Goal: Book appointment/travel/reservation

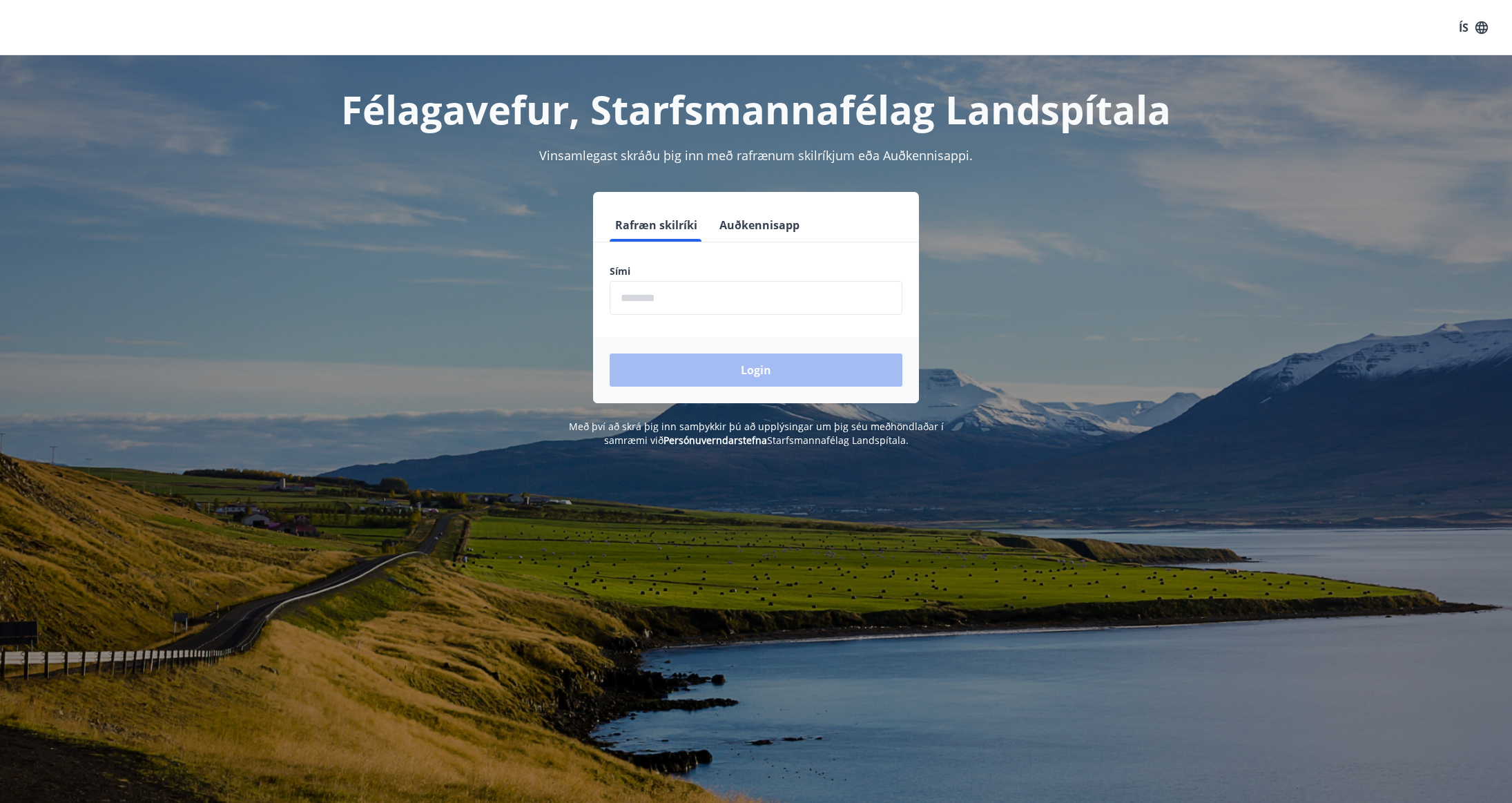
click at [671, 301] on input "phone" at bounding box center [756, 298] width 293 height 34
type input "********"
click at [610, 354] on button "Login" at bounding box center [756, 370] width 293 height 33
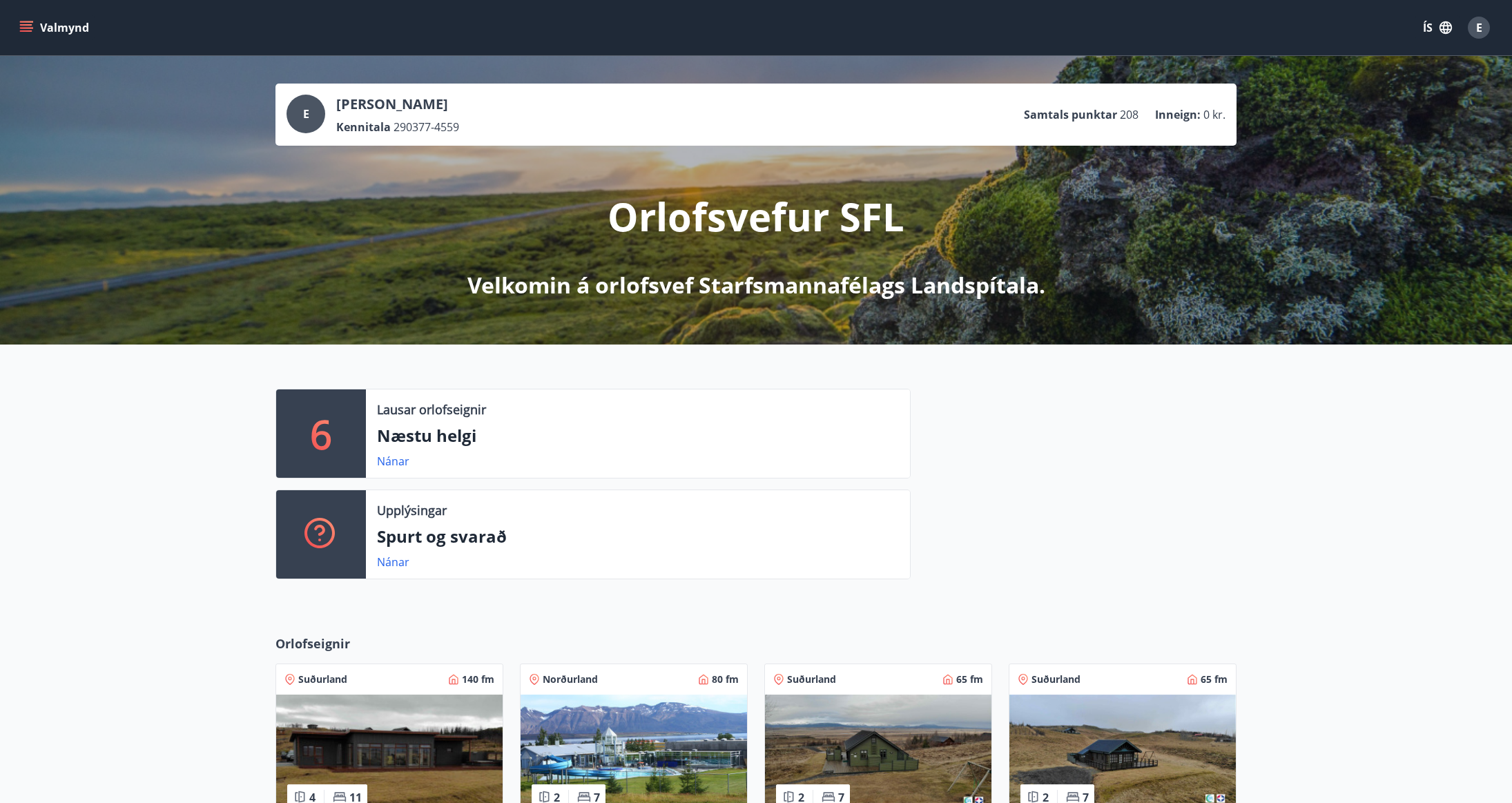
drag, startPoint x: 1429, startPoint y: 596, endPoint x: 1181, endPoint y: 402, distance: 314.9
click at [1429, 596] on div "6 Lausar orlofseignir Næstu helgi Nánar Upplýsingar Spurt og svarað Nánar" at bounding box center [756, 478] width 1512 height 268
click at [417, 437] on p "Næstu helgi" at bounding box center [638, 436] width 522 height 24
click at [384, 463] on link "Nánar" at bounding box center [393, 461] width 32 height 15
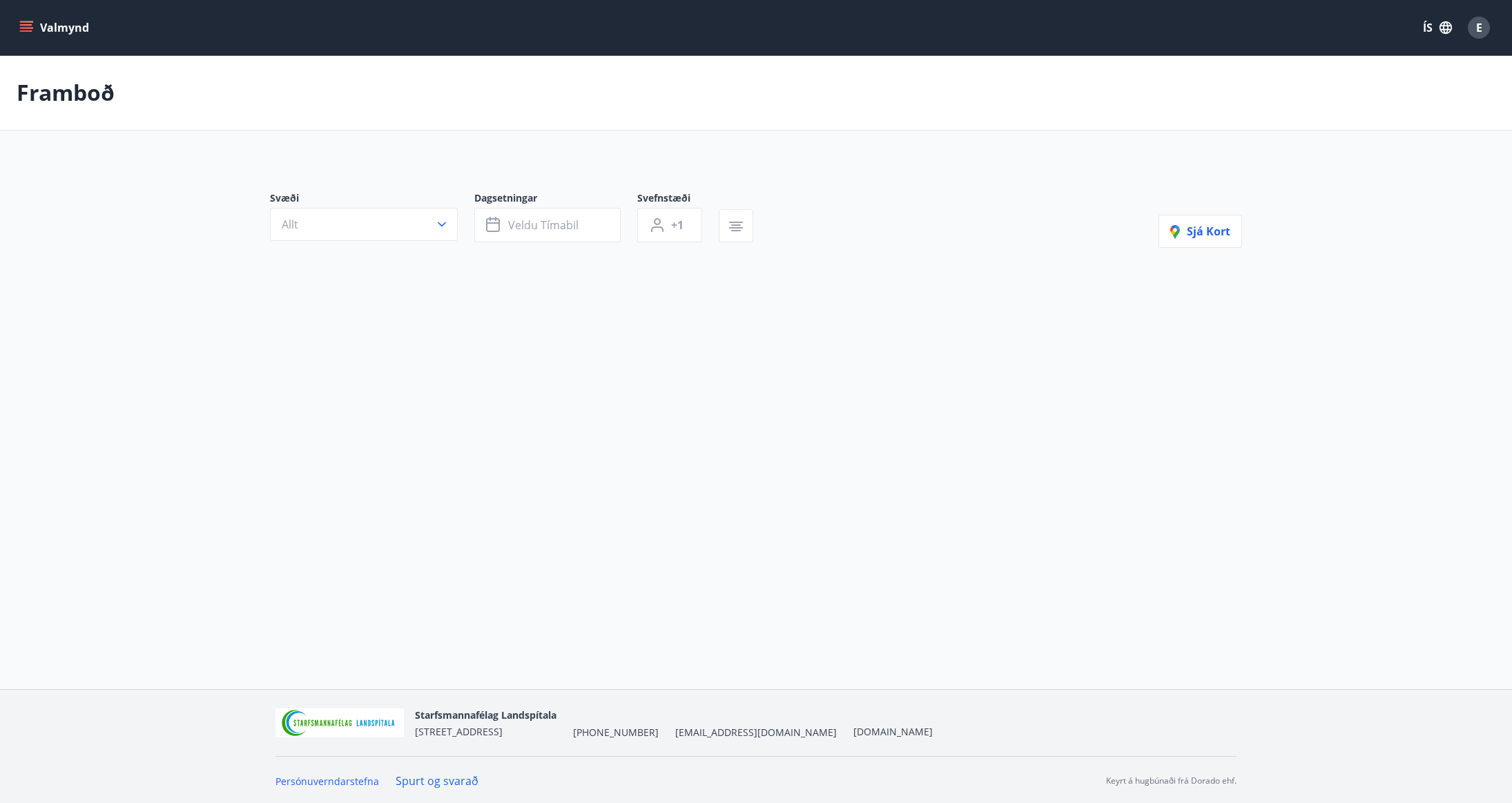
type input "*"
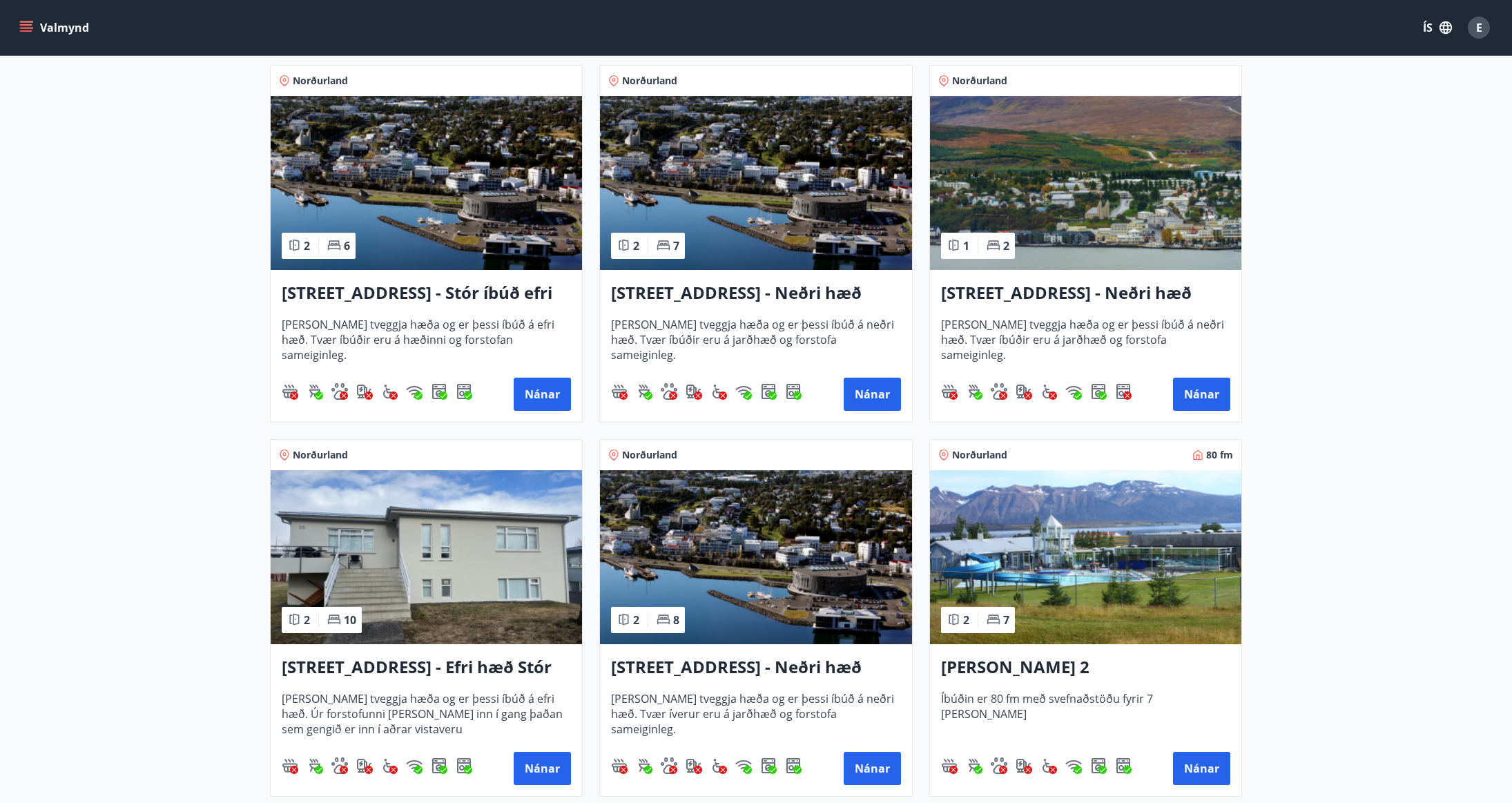
scroll to position [323, 0]
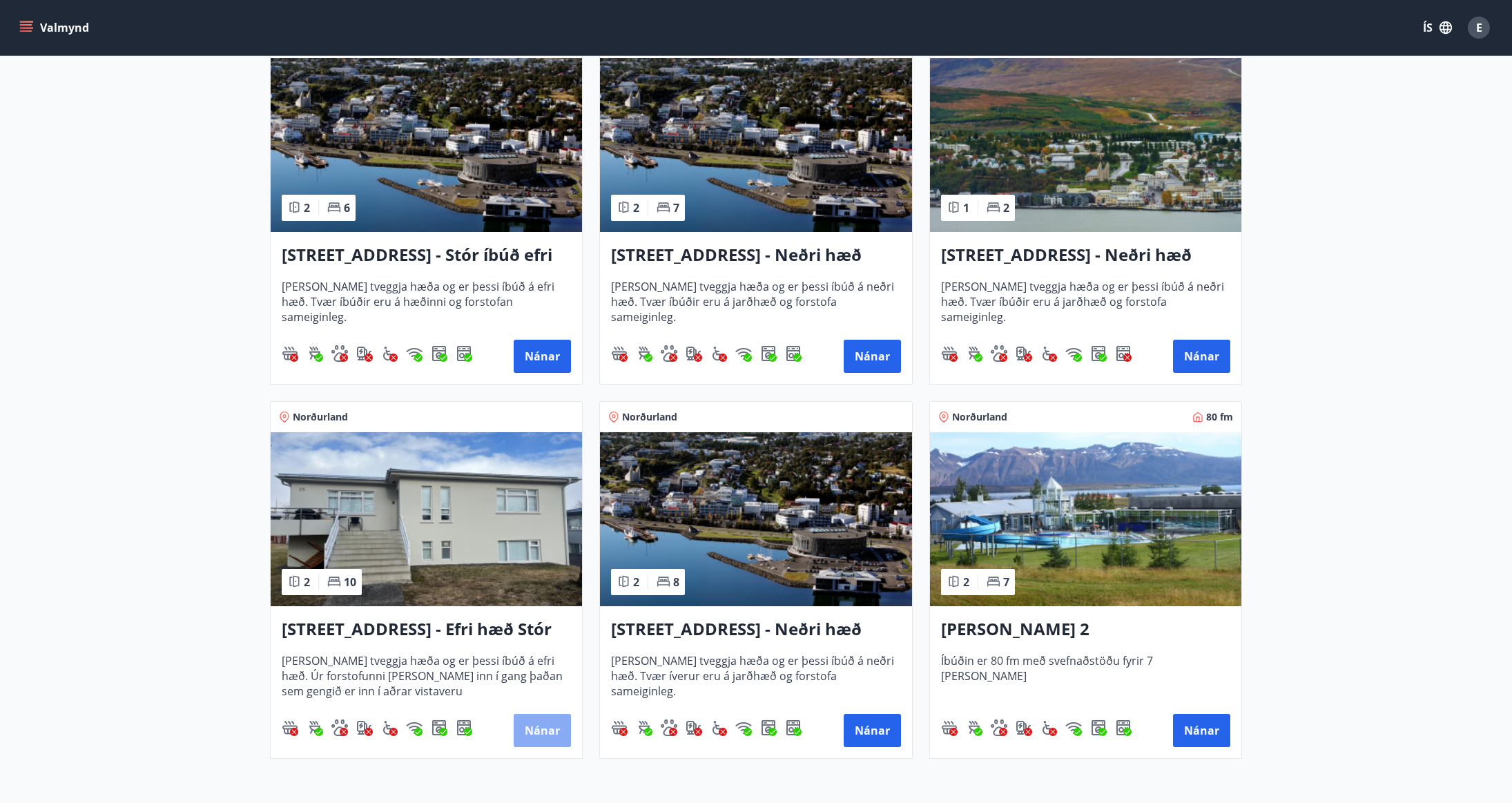
click at [547, 733] on button "Nánar" at bounding box center [542, 731] width 57 height 33
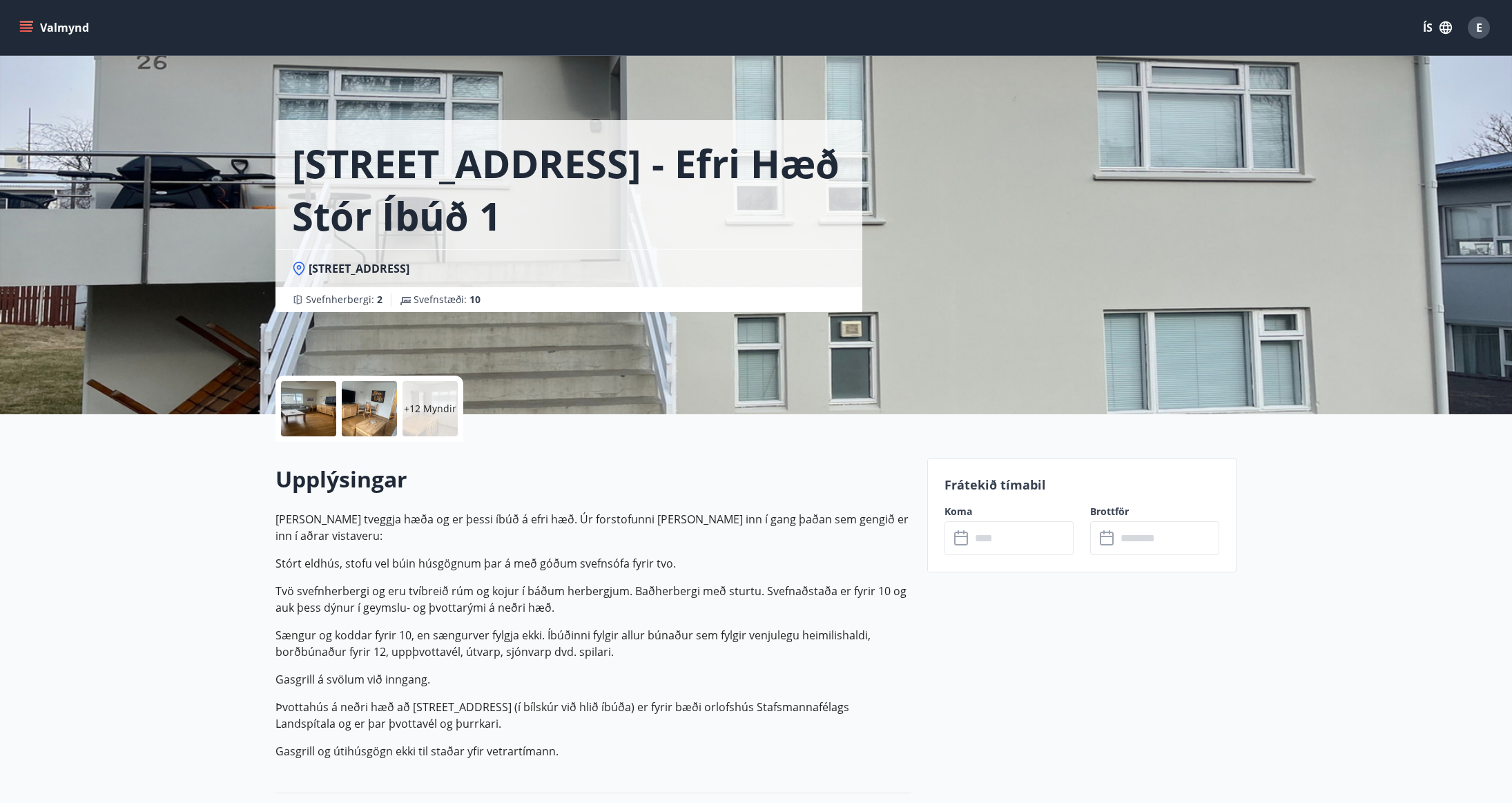
click at [306, 415] on div at bounding box center [308, 408] width 55 height 55
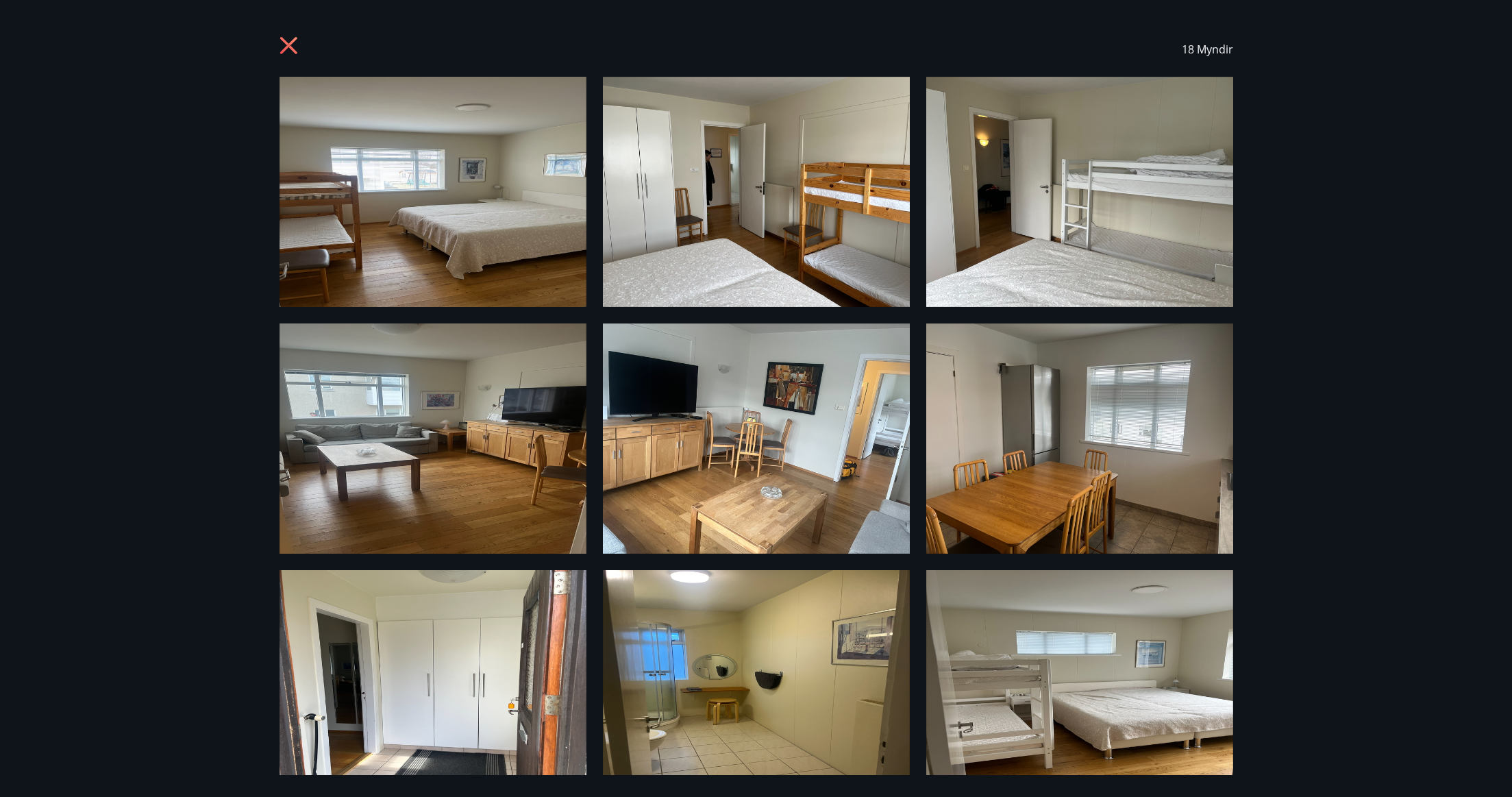
click at [481, 218] on img at bounding box center [433, 192] width 307 height 230
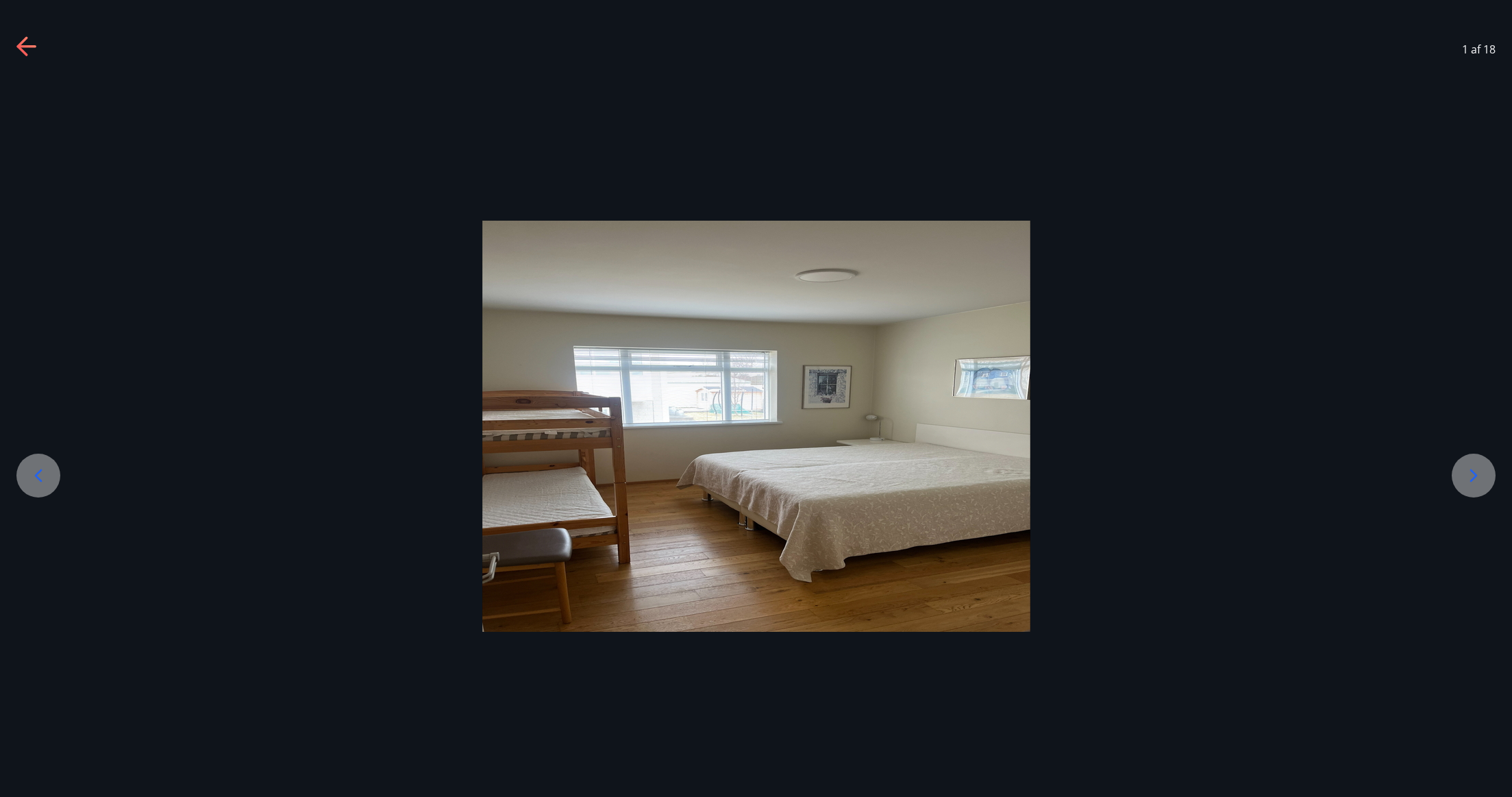
click at [1469, 479] on icon at bounding box center [1474, 476] width 22 height 22
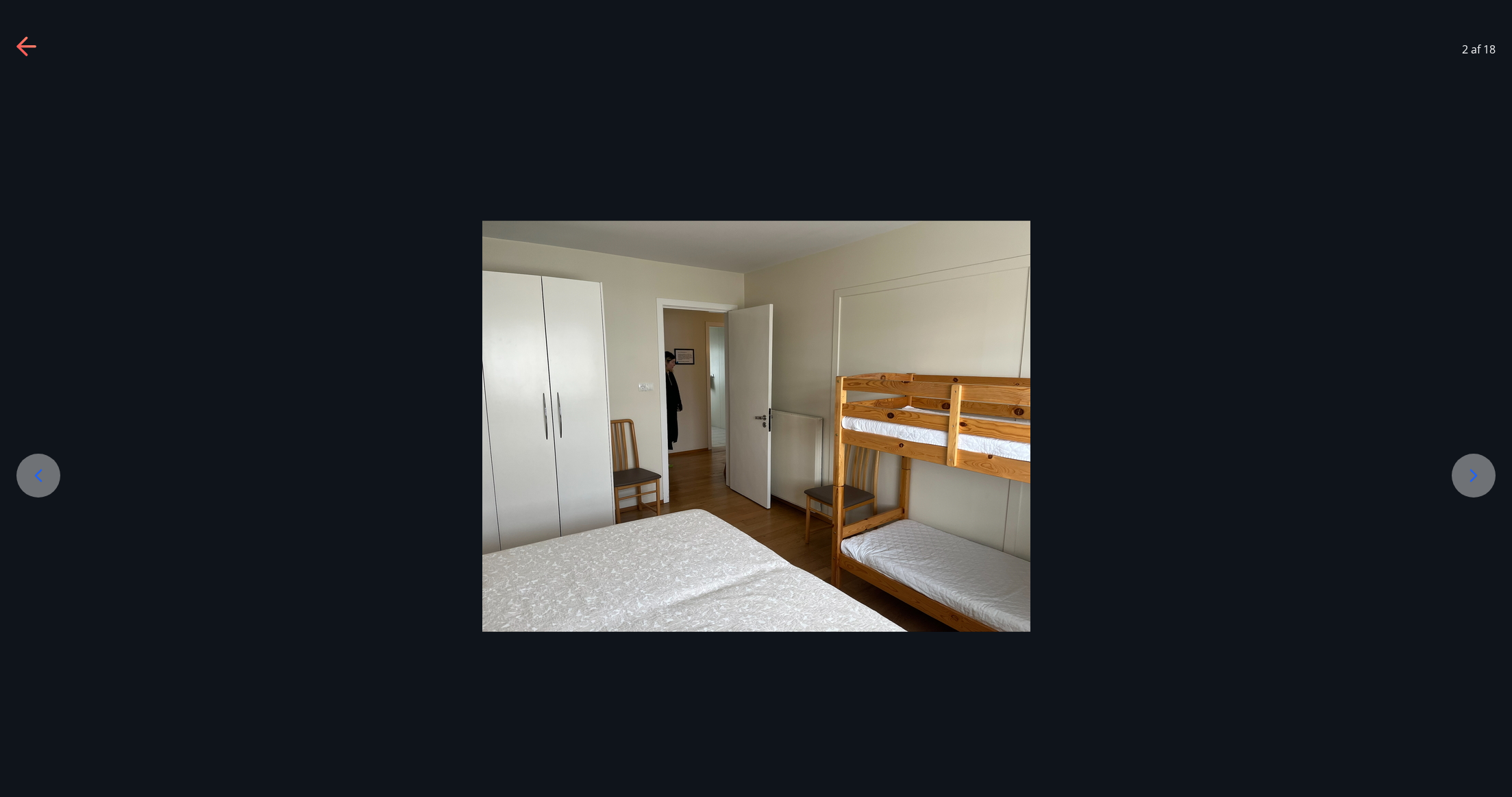
click at [1469, 479] on icon at bounding box center [1474, 476] width 22 height 22
